Goal: Task Accomplishment & Management: Manage account settings

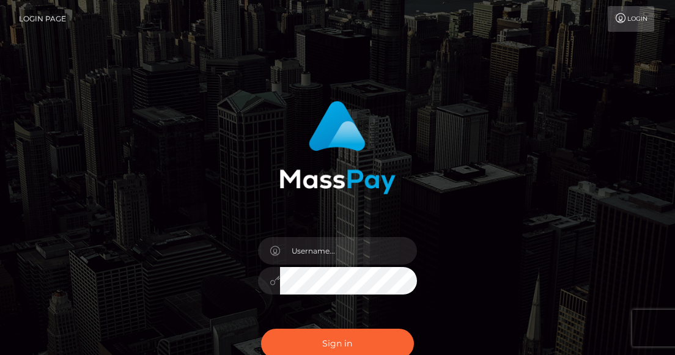
click at [325, 265] on div at bounding box center [337, 275] width 177 height 94
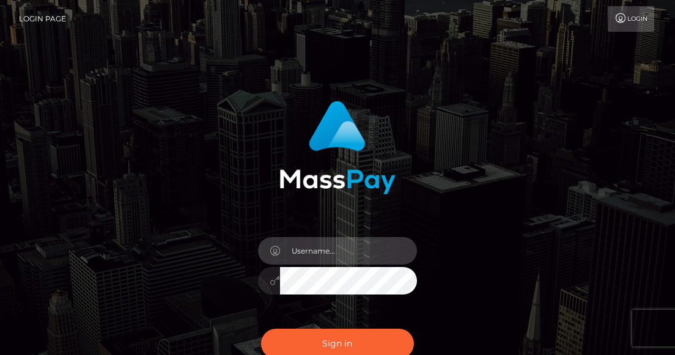
click at [324, 263] on input "text" at bounding box center [348, 251] width 137 height 28
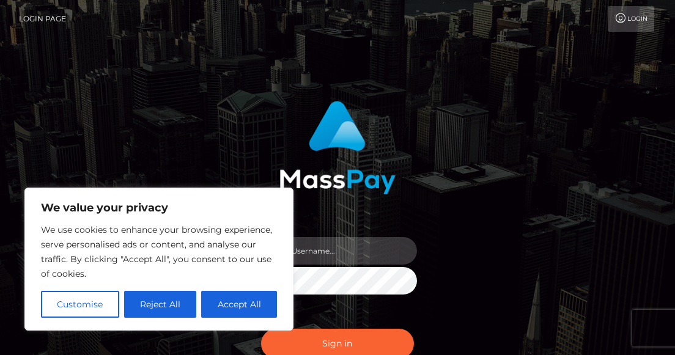
type input "[EMAIL_ADDRESS][DOMAIN_NAME]"
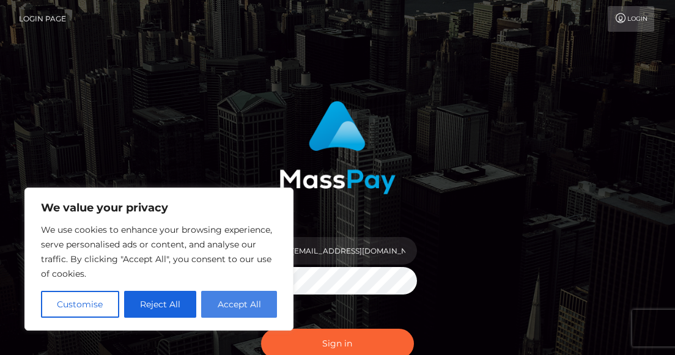
click at [219, 307] on button "Accept All" at bounding box center [239, 304] width 76 height 27
checkbox input "true"
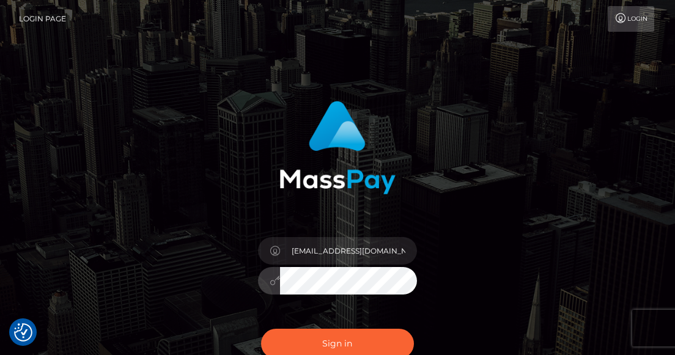
click at [261, 329] on button "Sign in" at bounding box center [337, 344] width 153 height 30
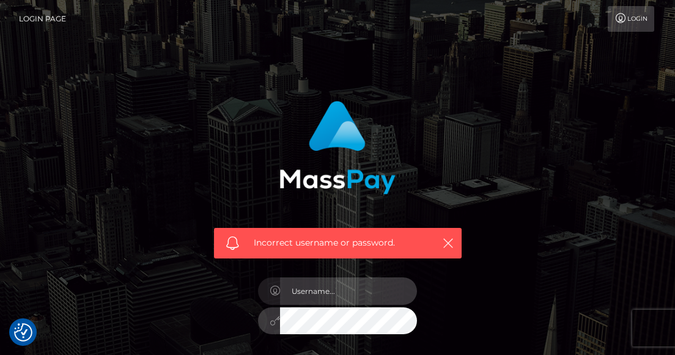
click at [361, 304] on input "text" at bounding box center [348, 292] width 137 height 28
type input "[EMAIL_ADDRESS][DOMAIN_NAME]"
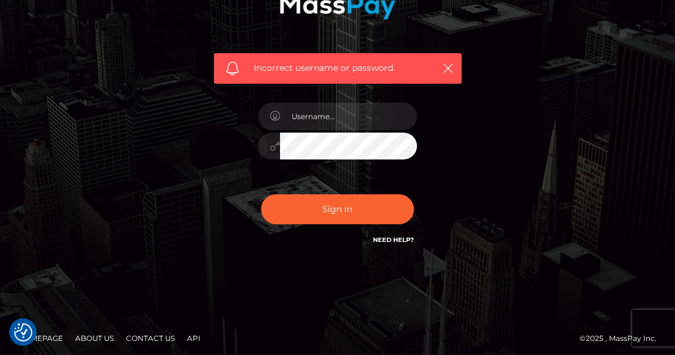
scroll to position [180, 0]
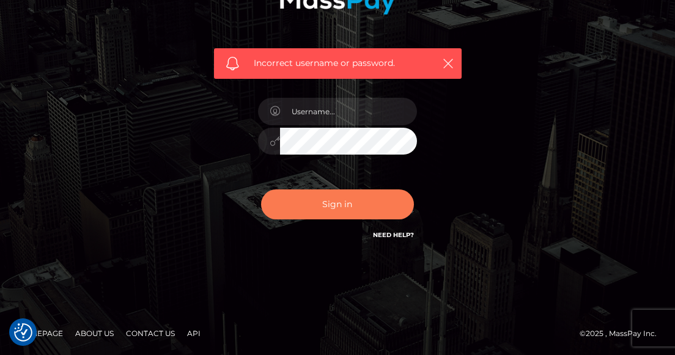
click at [388, 212] on button "Sign in" at bounding box center [337, 204] width 153 height 30
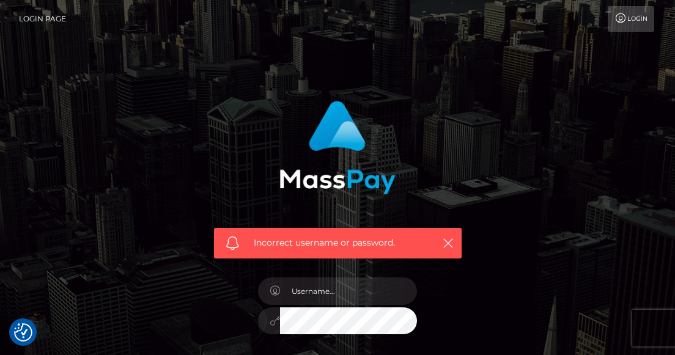
click at [455, 249] on div "Incorrect username or password." at bounding box center [338, 243] width 248 height 31
